Goal: Task Accomplishment & Management: Manage account settings

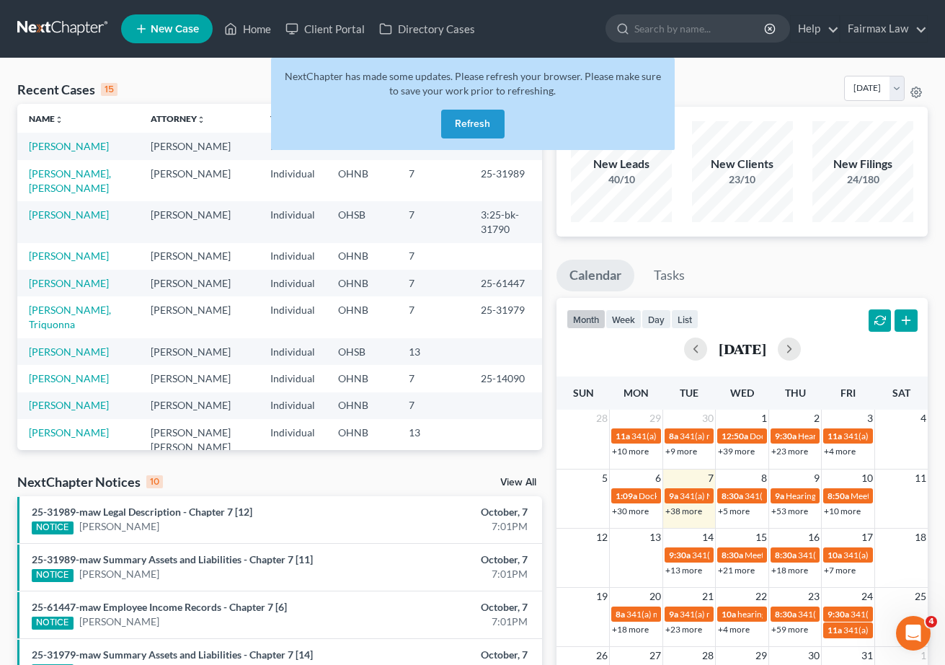
click at [491, 129] on button "Refresh" at bounding box center [472, 124] width 63 height 29
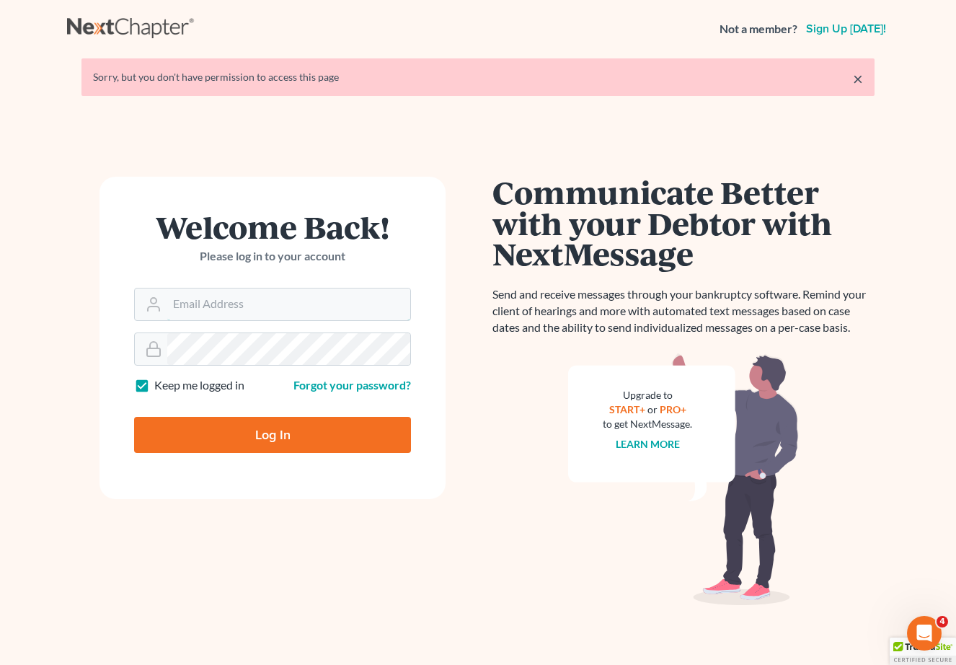
type input "[EMAIL_ADDRESS][DOMAIN_NAME]"
click at [273, 433] on input "Log In" at bounding box center [272, 435] width 277 height 36
type input "Thinking..."
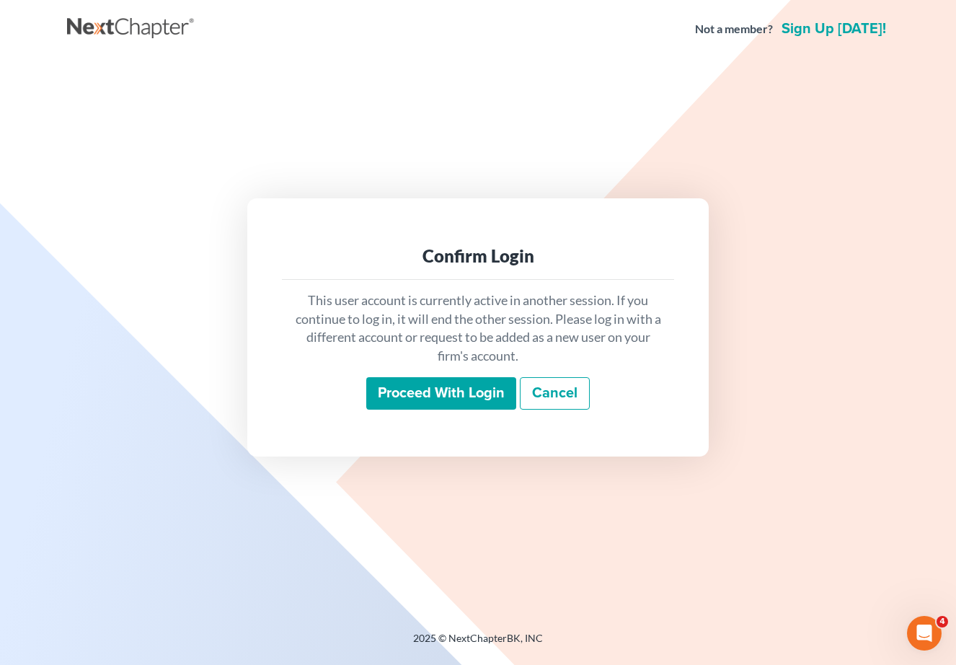
click at [494, 403] on input "Proceed with login" at bounding box center [441, 393] width 150 height 33
